Goal: Transaction & Acquisition: Book appointment/travel/reservation

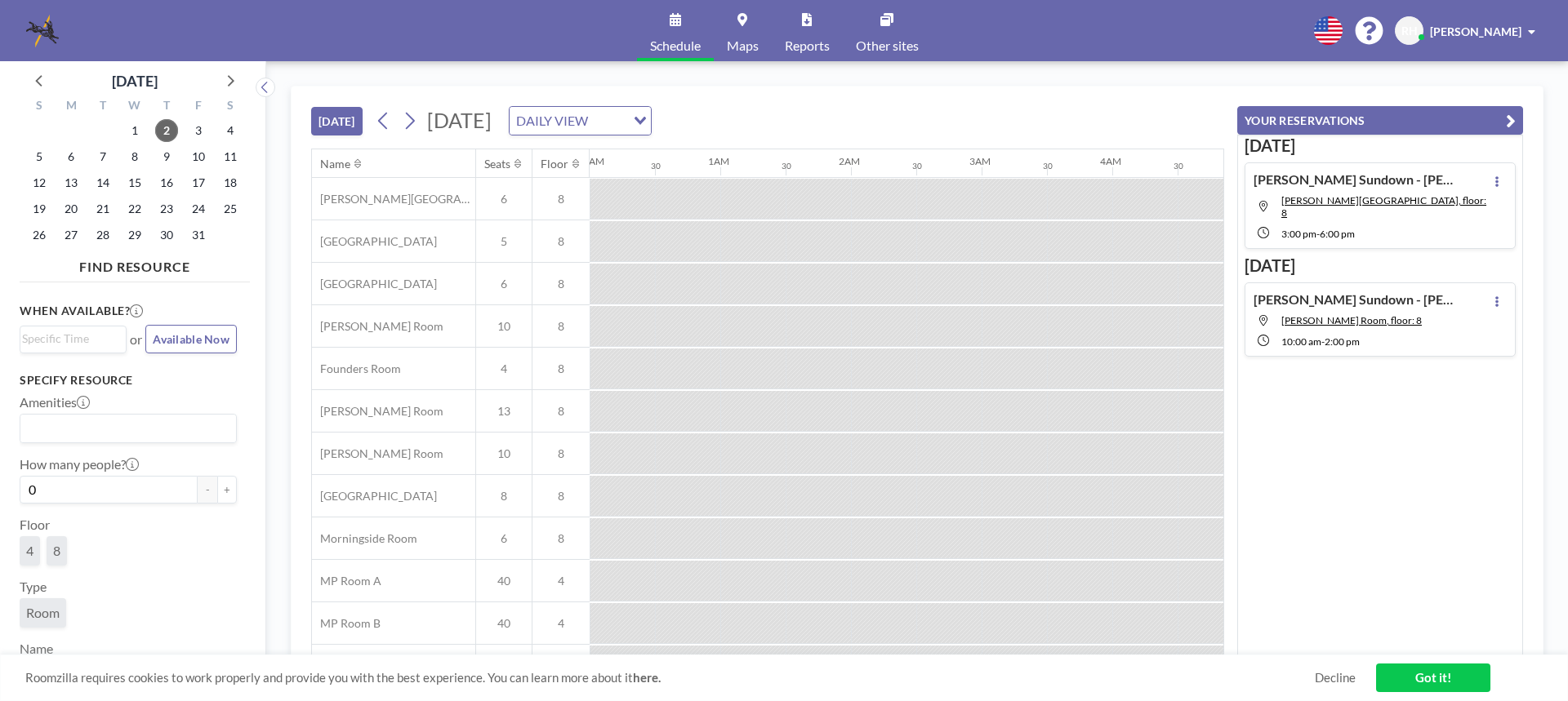
scroll to position [0, 1764]
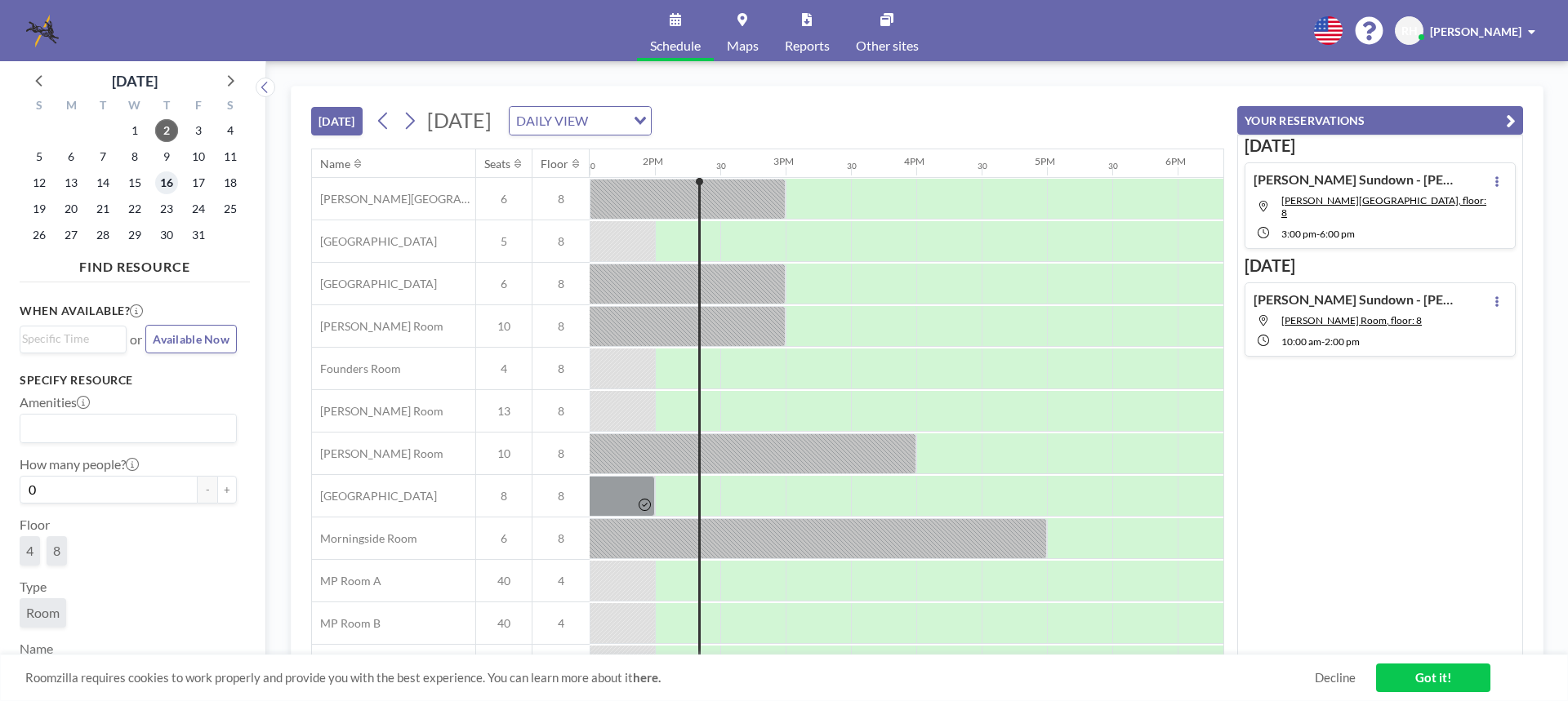
click at [167, 180] on span "16" at bounding box center [166, 183] width 23 height 23
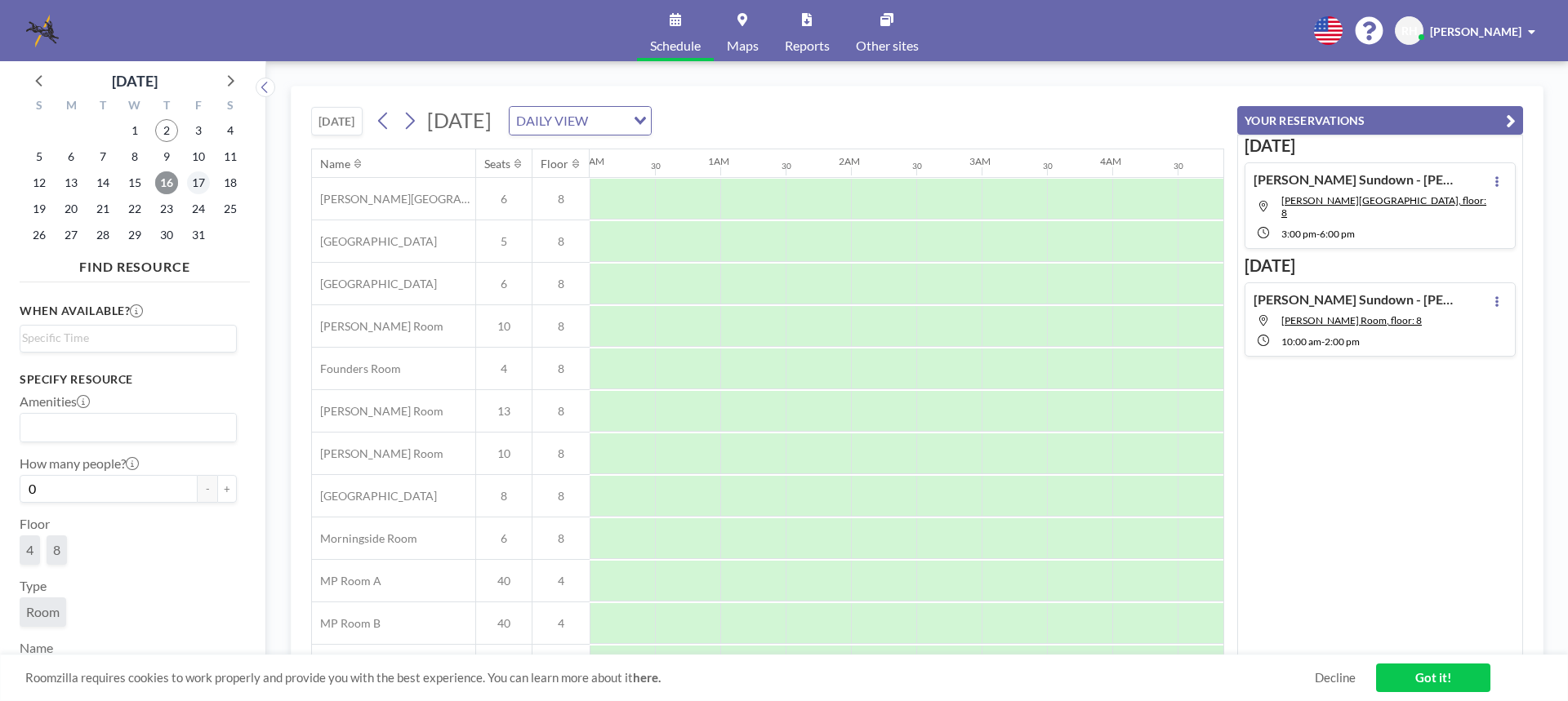
scroll to position [0, 980]
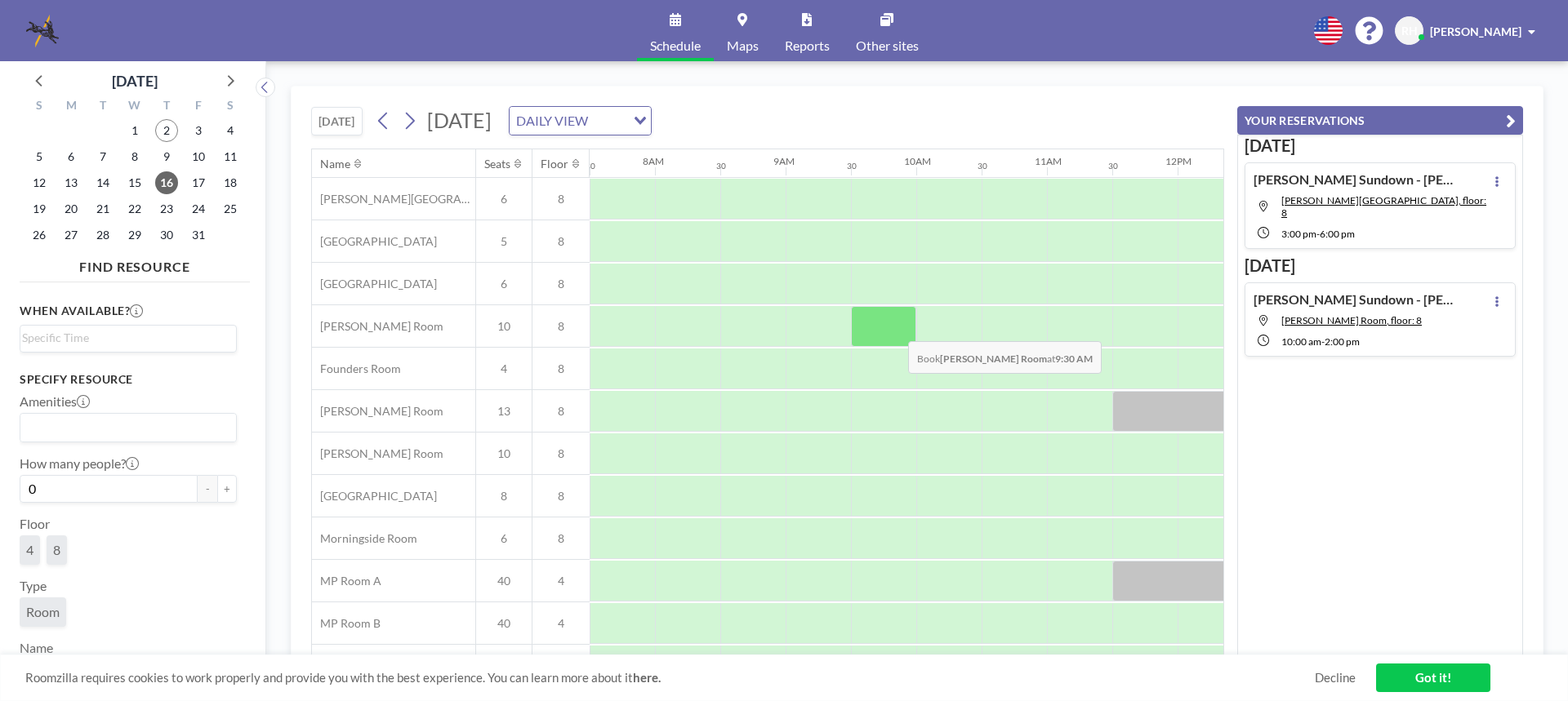
click at [895, 329] on div at bounding box center [884, 326] width 66 height 41
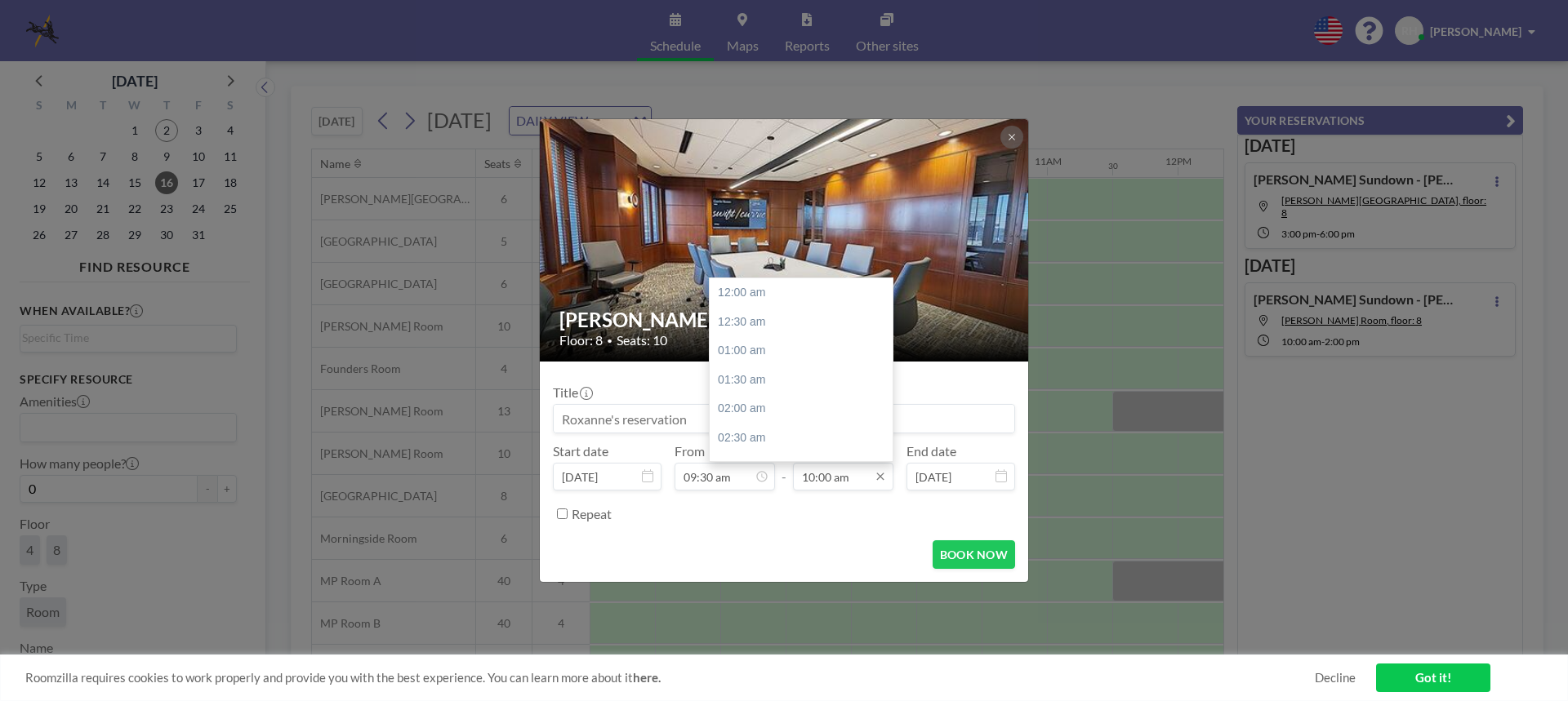
scroll to position [581, 0]
click at [861, 477] on input "10:00 am" at bounding box center [842, 477] width 100 height 28
click at [764, 377] on div "05:00 pm" at bounding box center [804, 373] width 191 height 30
type input "05:00 pm"
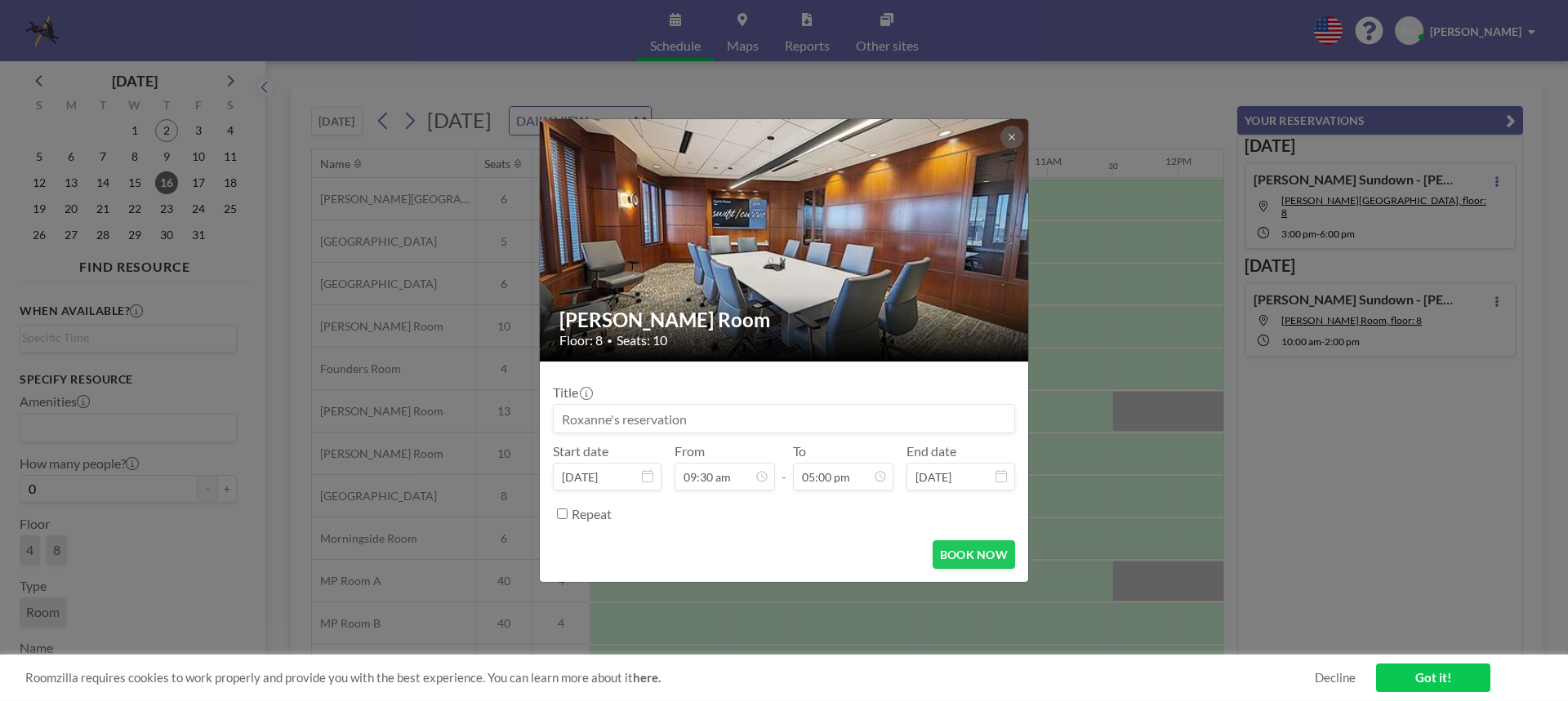
scroll to position [552, 0]
click at [579, 426] on input at bounding box center [784, 419] width 461 height 28
paste input "Brand - 30(b)(6) depo of Suresh & Durga, Inc."
type input "Brand - 30(b)(6) depo of Suresh & Durga, Inc. (MHM1)"
click at [962, 562] on button "BOOK NOW" at bounding box center [973, 554] width 82 height 29
